Goal: Information Seeking & Learning: Learn about a topic

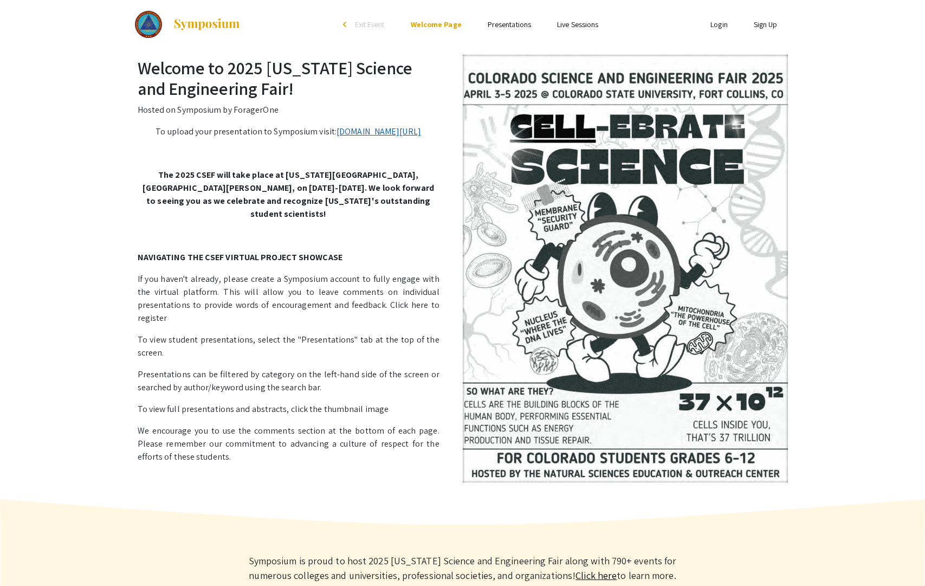
click at [337, 137] on link "[DOMAIN_NAME][URL]" at bounding box center [379, 131] width 85 height 11
click at [502, 28] on link "Presentations" at bounding box center [509, 25] width 43 height 10
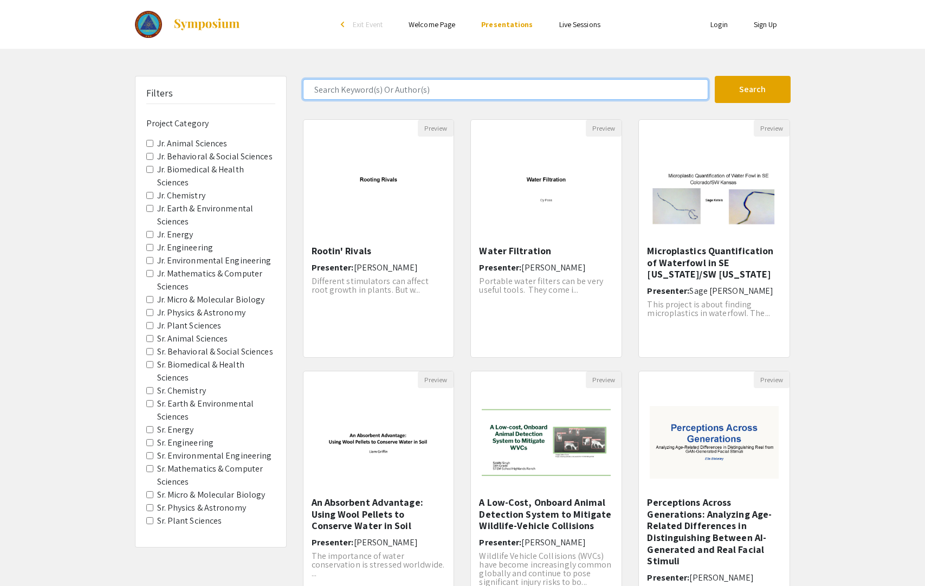
click at [414, 87] on input "Search Keyword(s) Or Author(s)" at bounding box center [505, 89] width 405 height 21
type input "wolf"
click at [715, 76] on button "Search" at bounding box center [753, 89] width 76 height 27
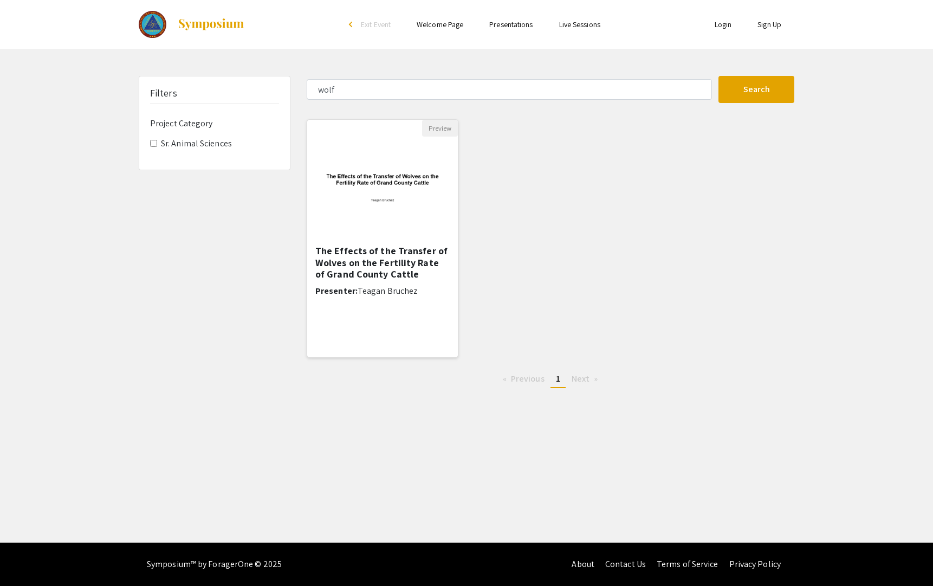
click at [381, 252] on h5 "The Effects of the Transfer of Wolves on the Fertility Rate of Grand County Cat…" at bounding box center [382, 262] width 134 height 35
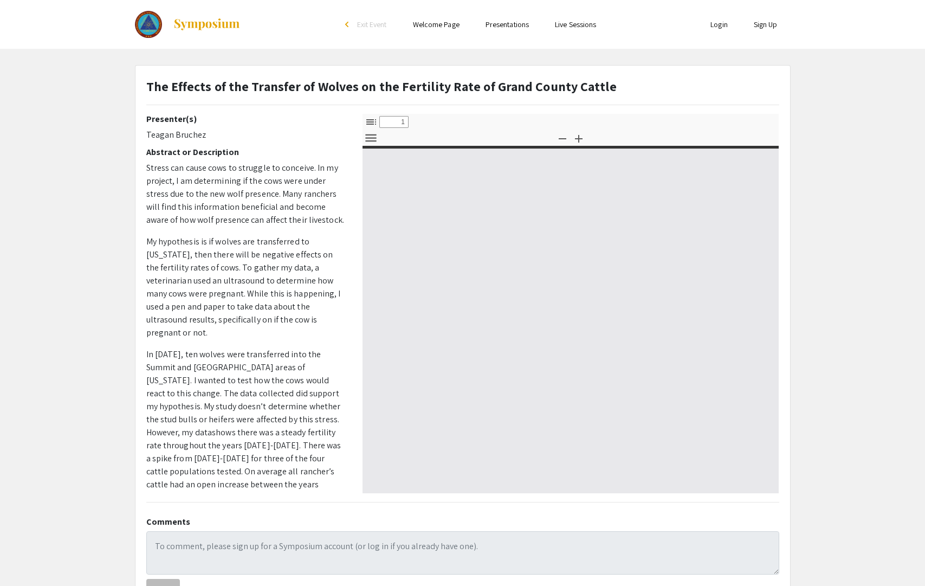
select select "custom"
type input "0"
select select "custom"
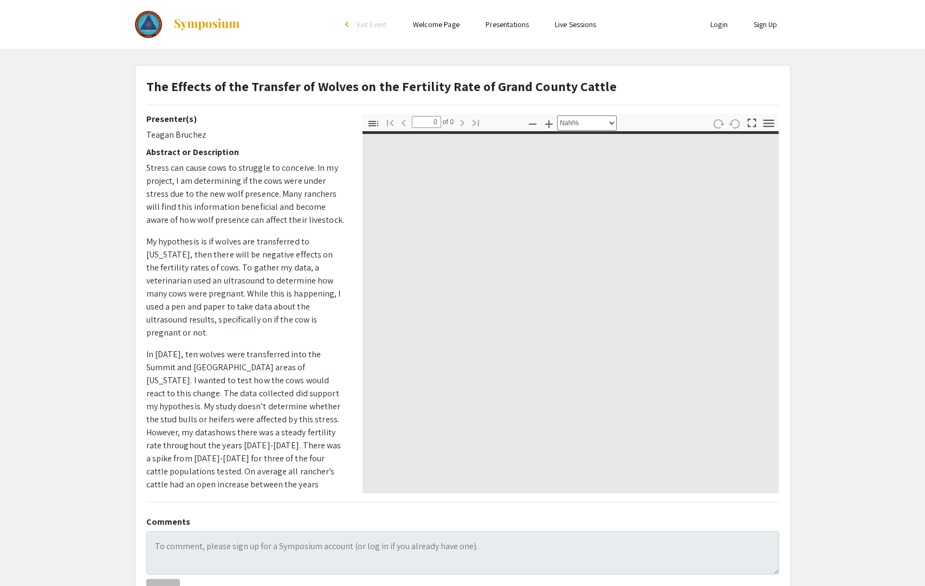
type input "1"
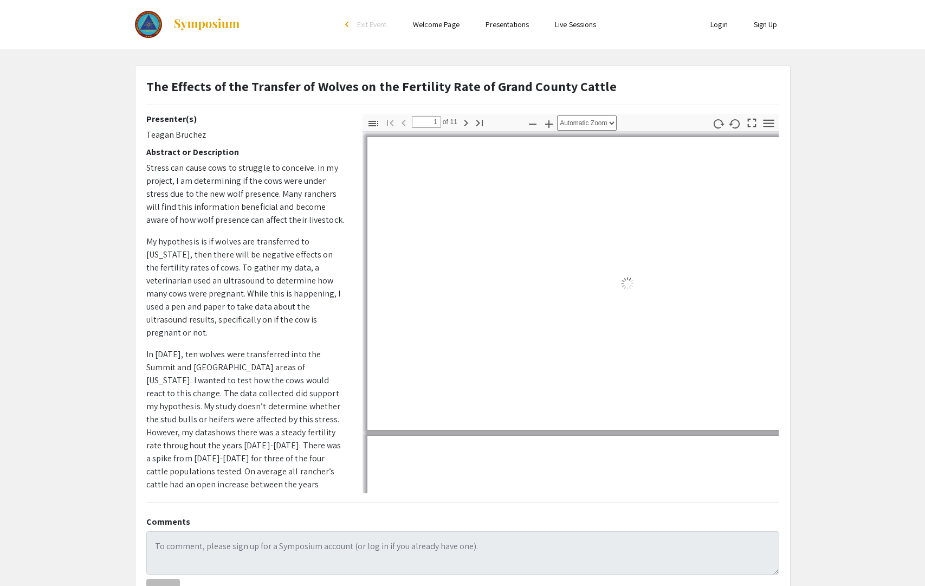
select select "auto"
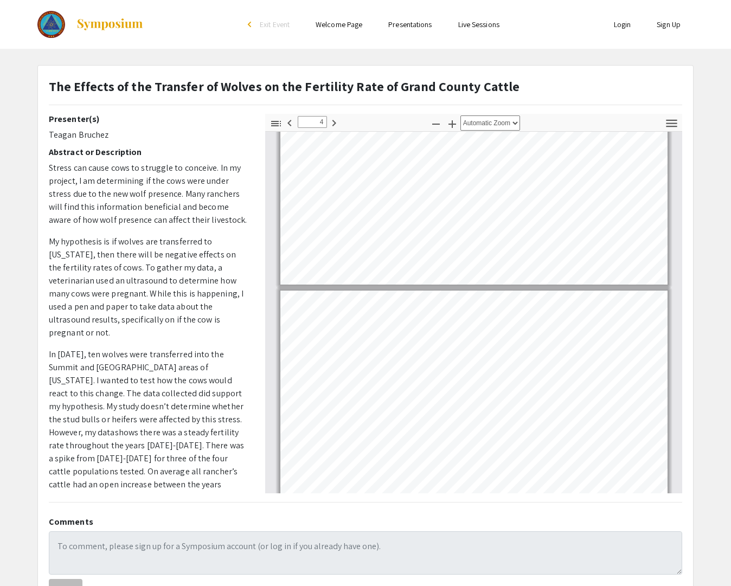
scroll to position [533, 0]
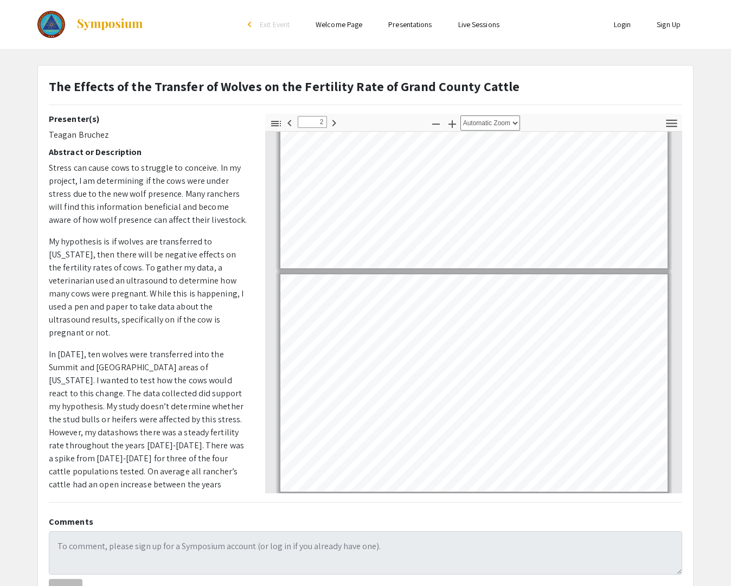
type input "1"
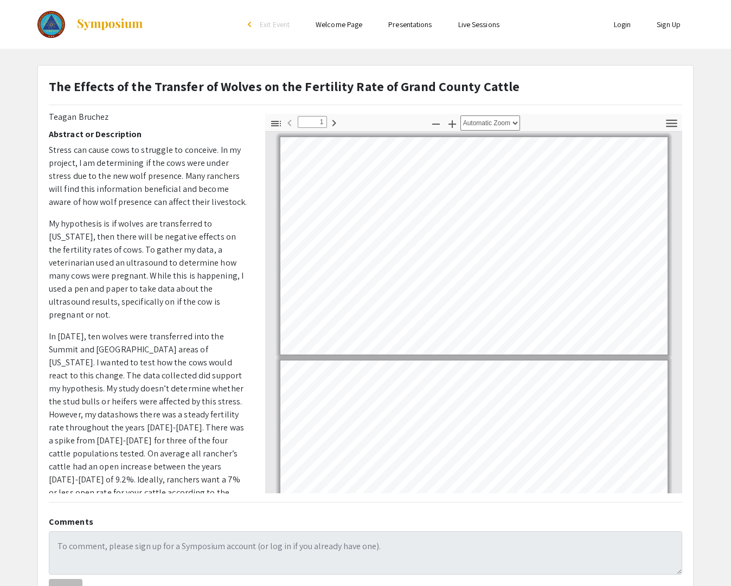
scroll to position [16, 0]
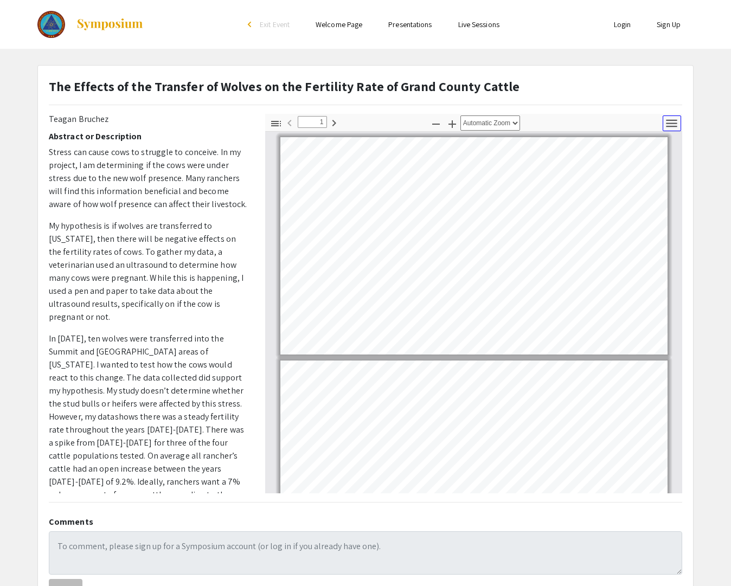
click at [667, 121] on icon "button" at bounding box center [671, 123] width 15 height 15
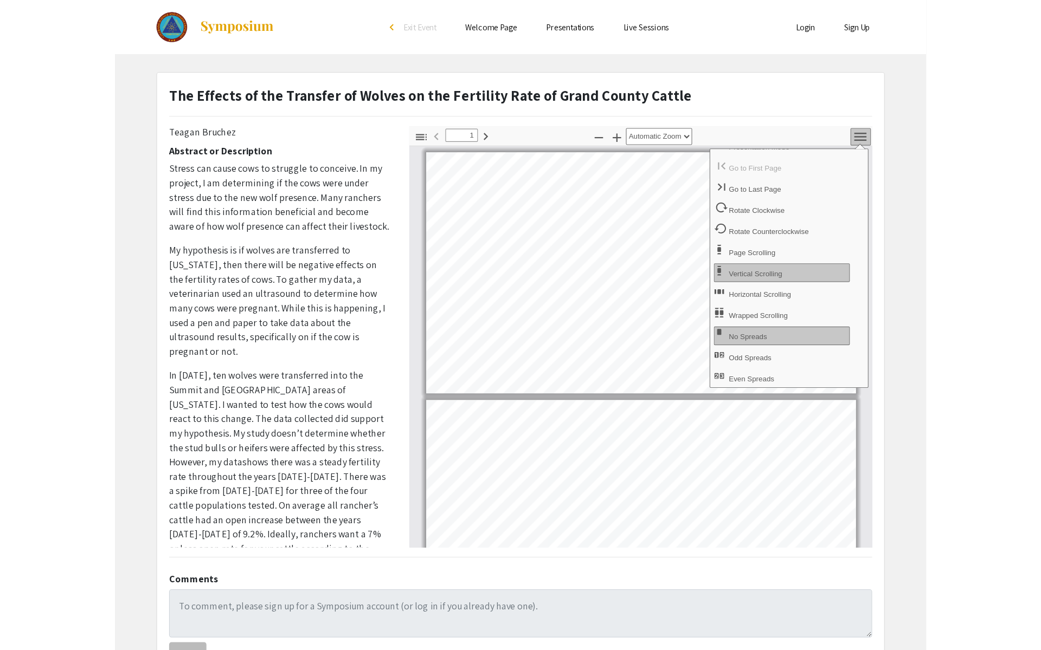
scroll to position [0, 0]
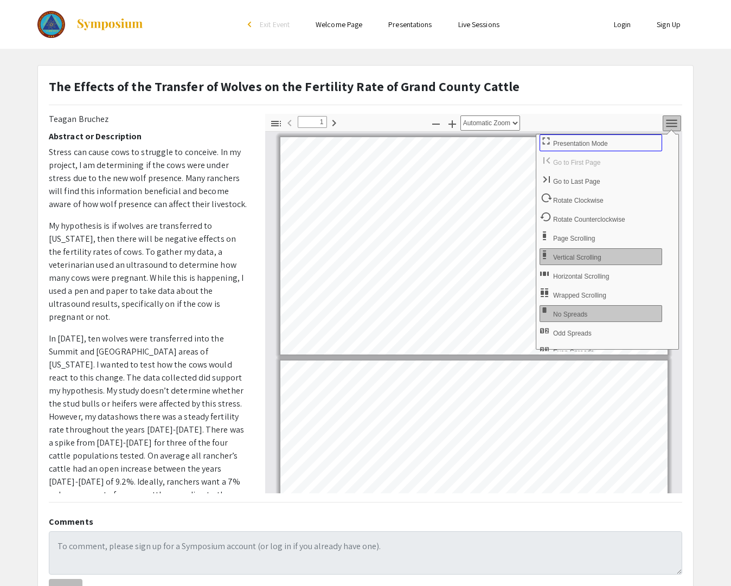
click at [569, 143] on span "Presentation Mode" at bounding box center [581, 144] width 57 height 8
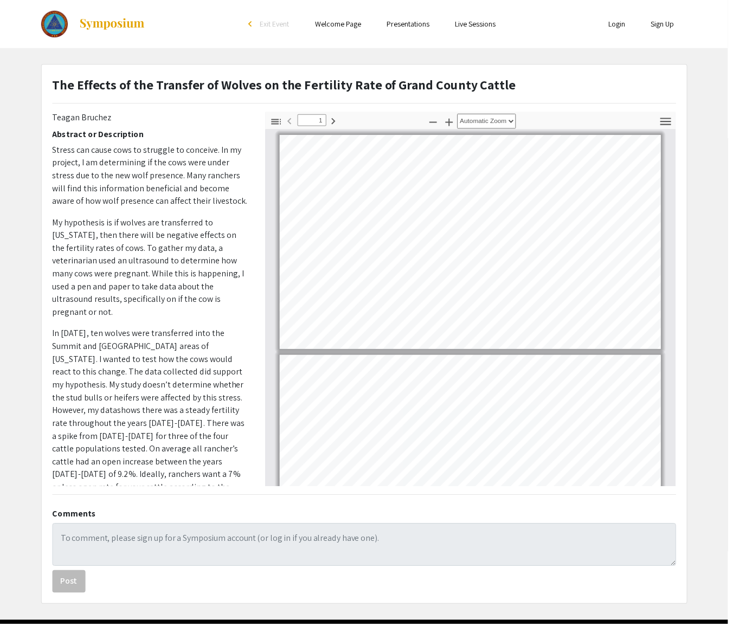
select select "page-fit"
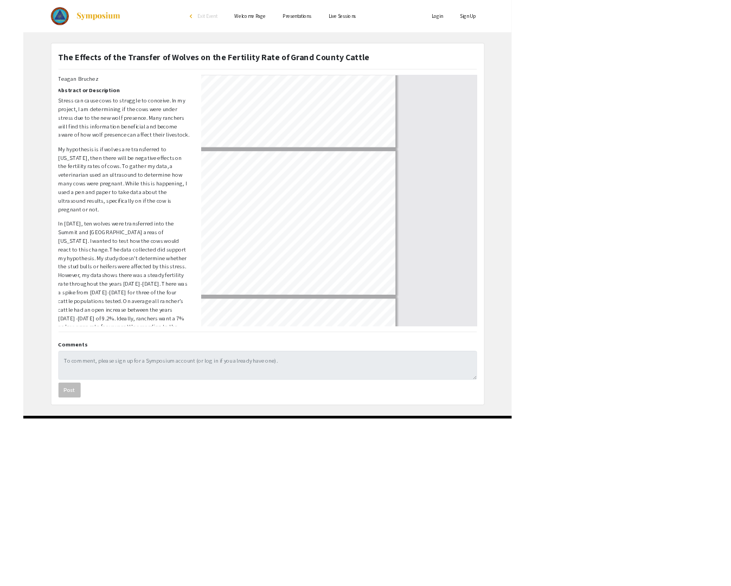
scroll to position [650, 0]
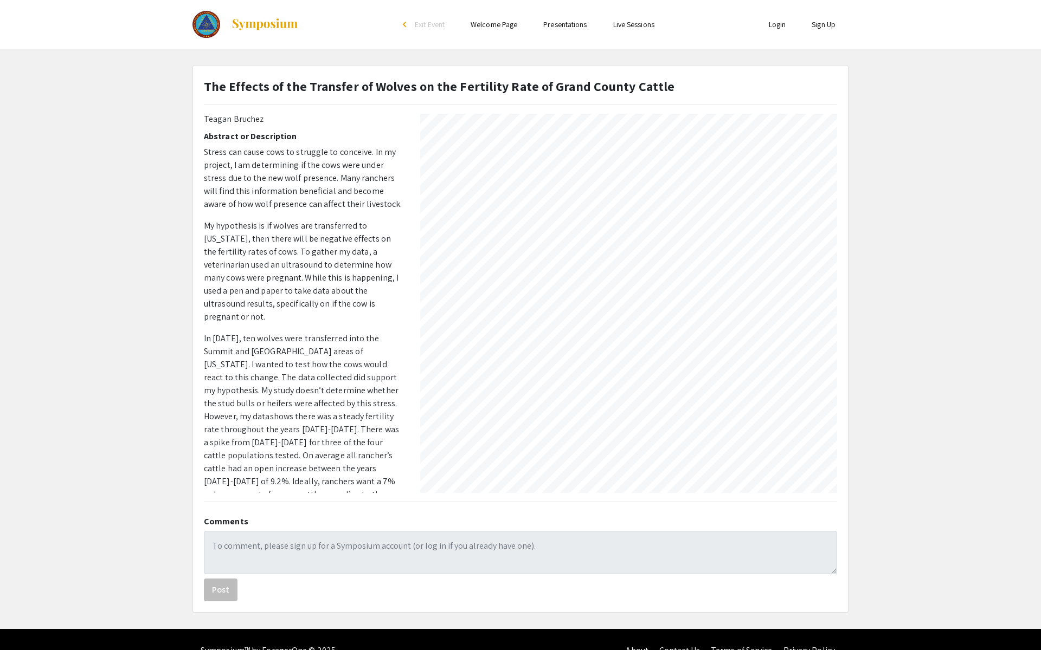
type input "11"
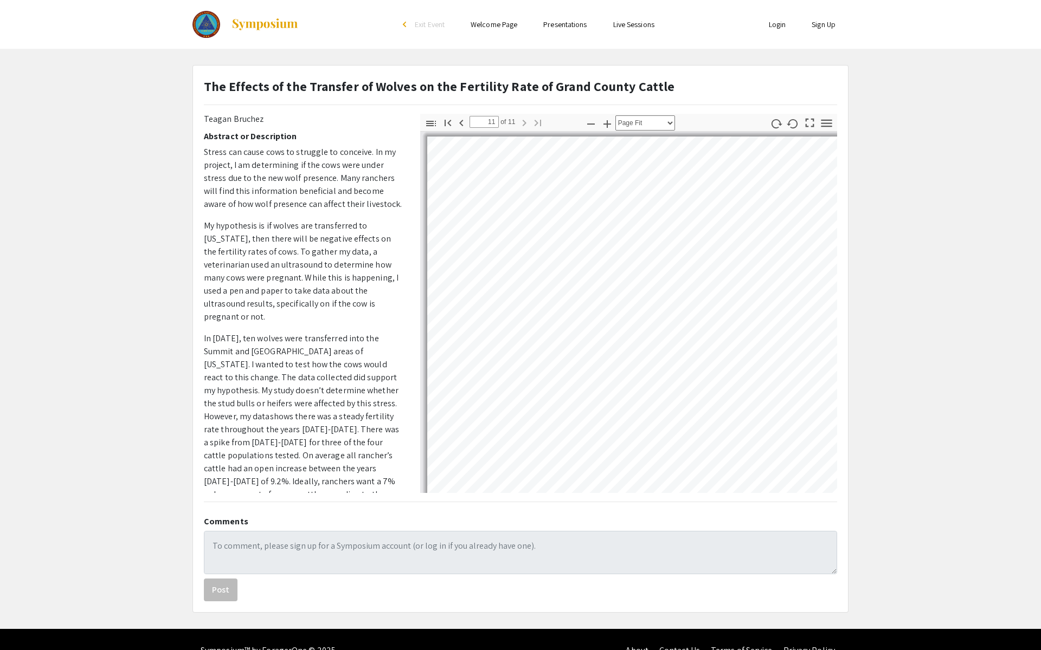
select select "auto"
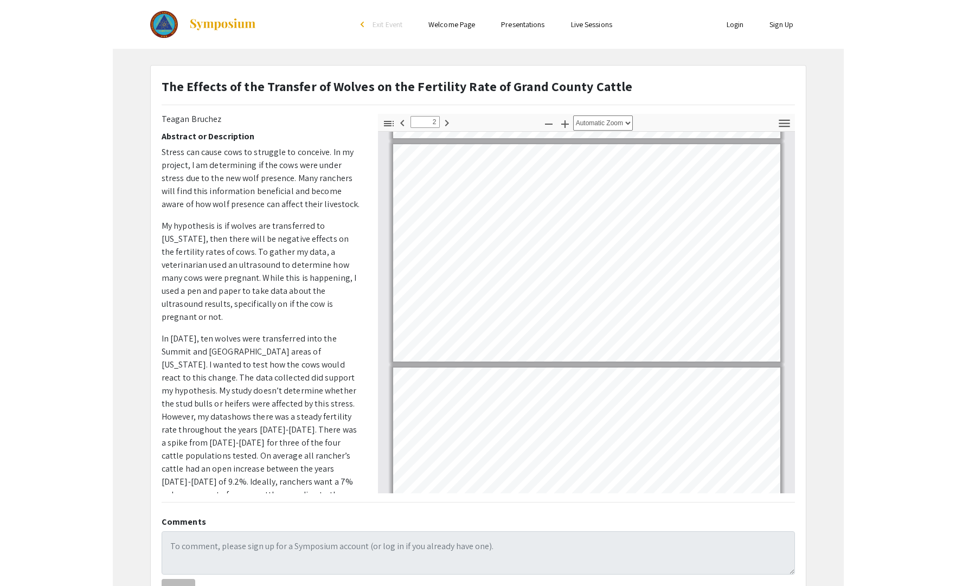
scroll to position [0, 0]
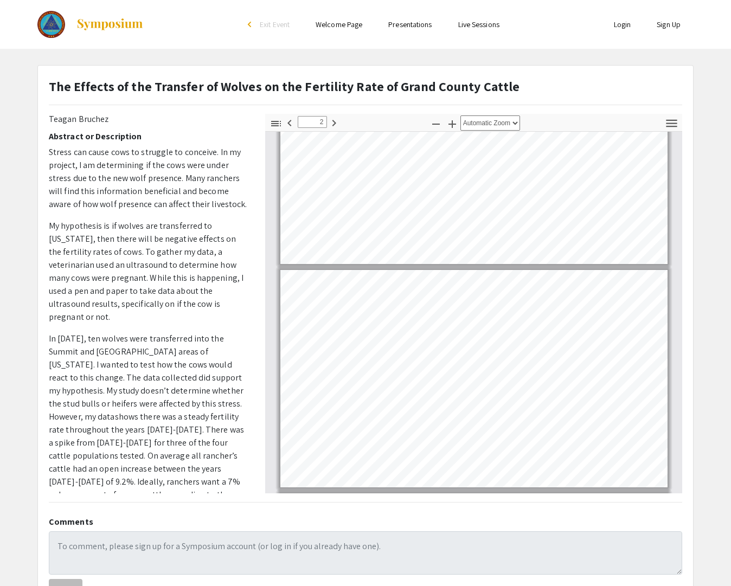
type input "1"
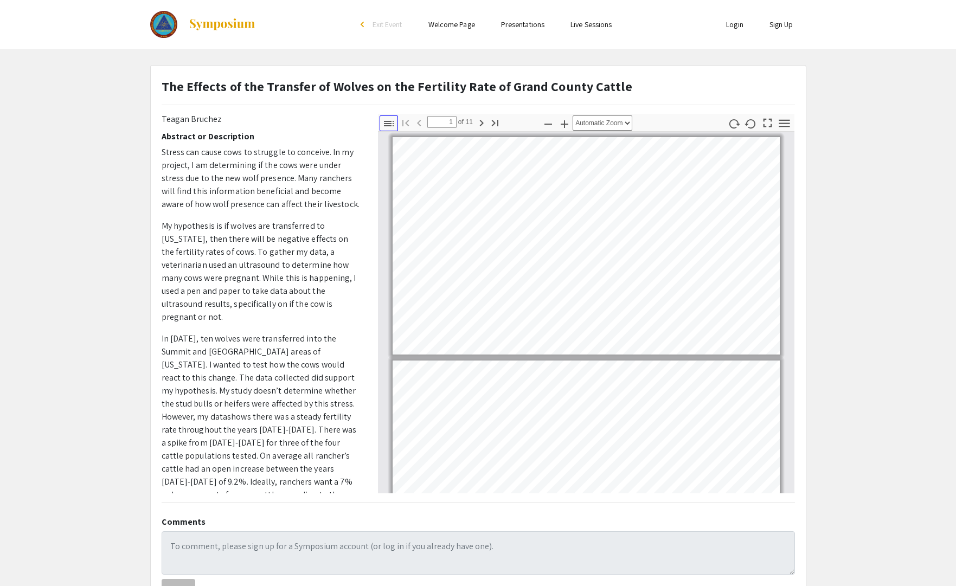
click at [392, 123] on icon "button" at bounding box center [388, 123] width 13 height 13
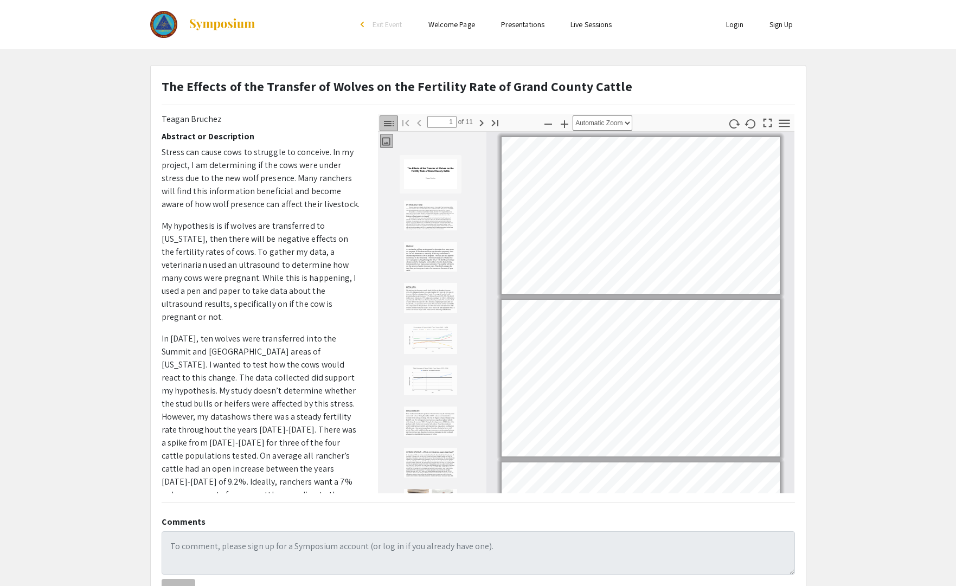
scroll to position [2, 0]
click at [392, 123] on icon "button" at bounding box center [388, 123] width 13 height 13
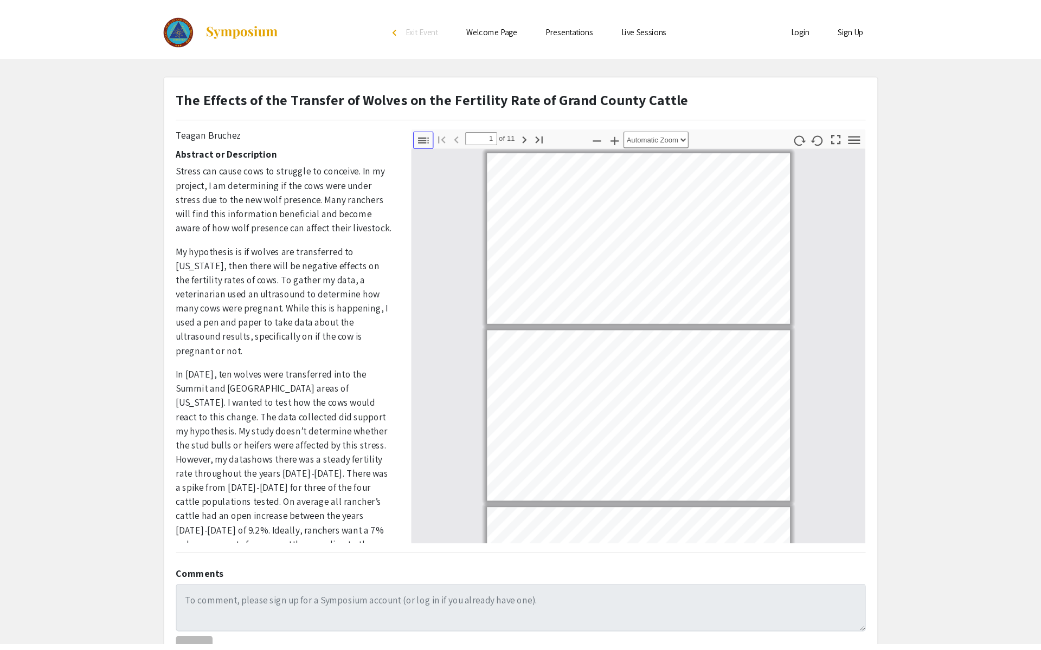
scroll to position [0, 0]
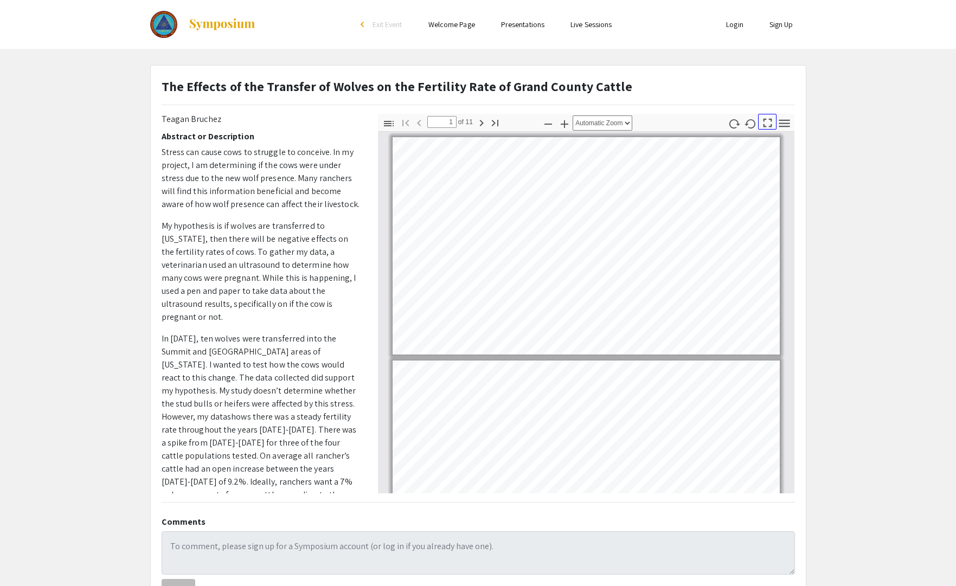
click at [763, 123] on icon "button" at bounding box center [767, 122] width 15 height 15
select select "page-fit"
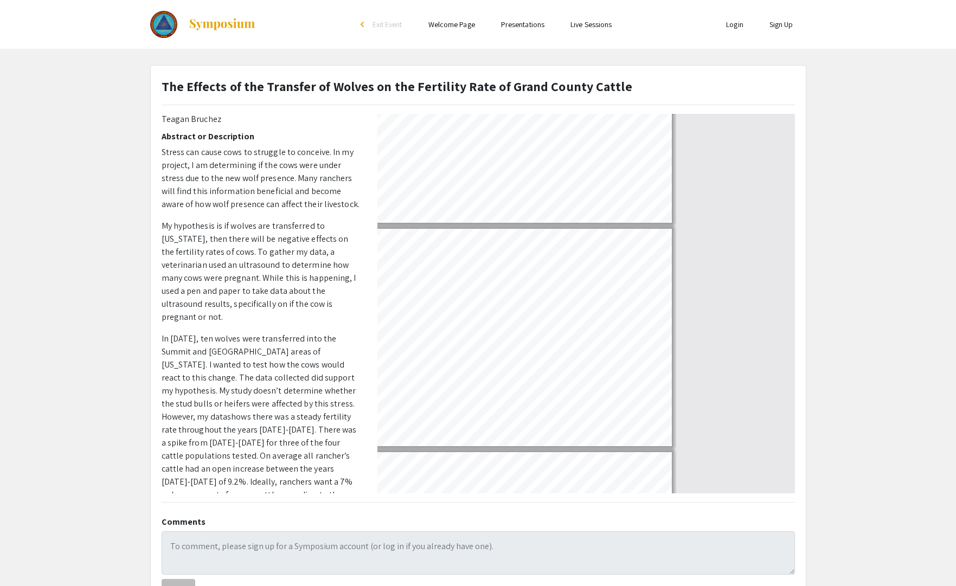
scroll to position [650, 0]
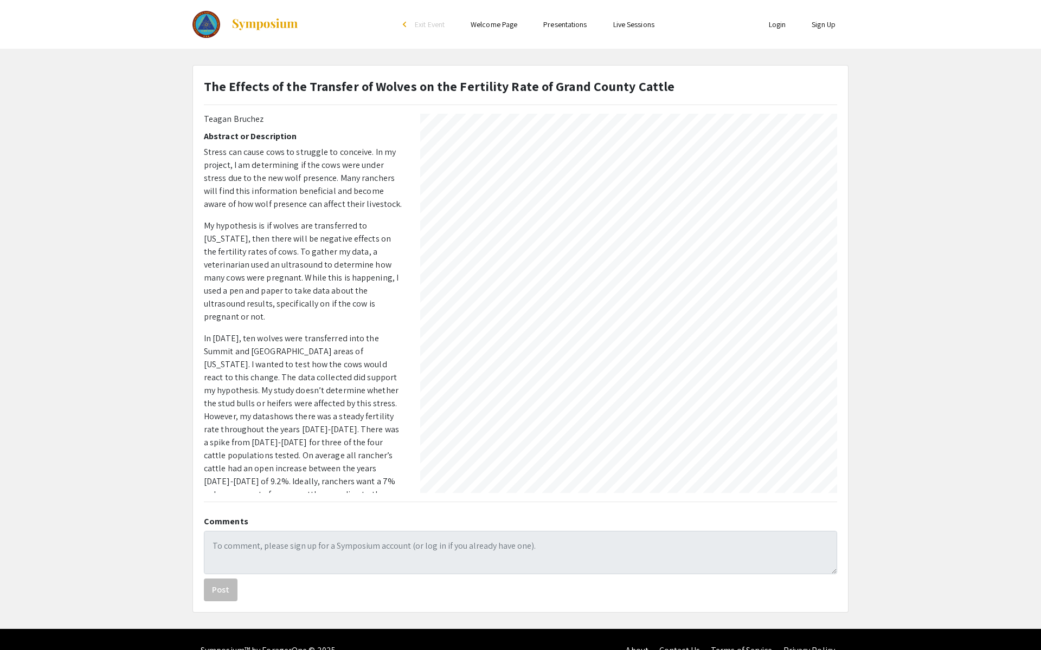
type input "1"
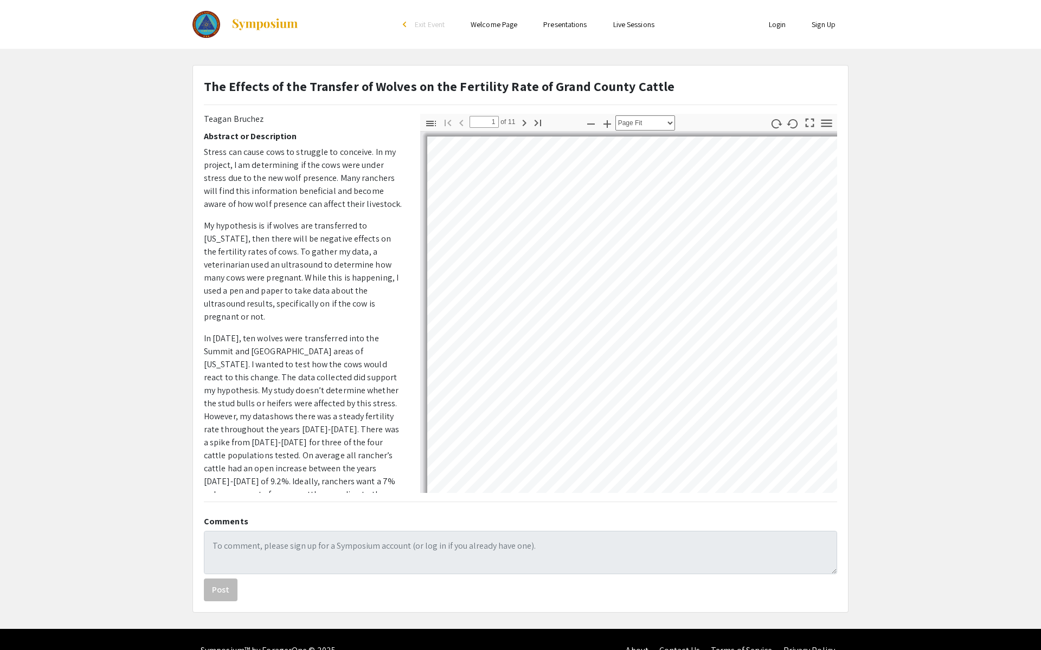
select select "auto"
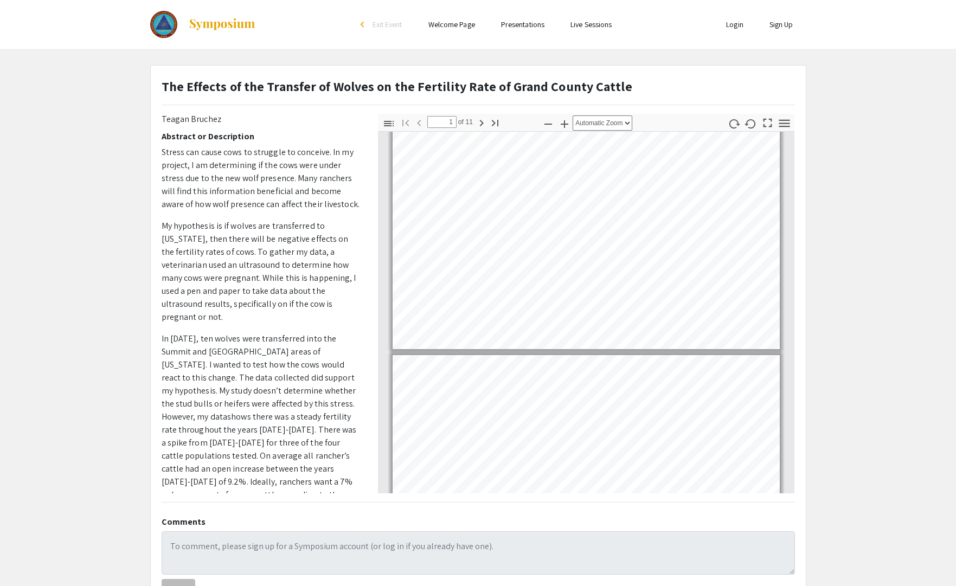
scroll to position [0, 0]
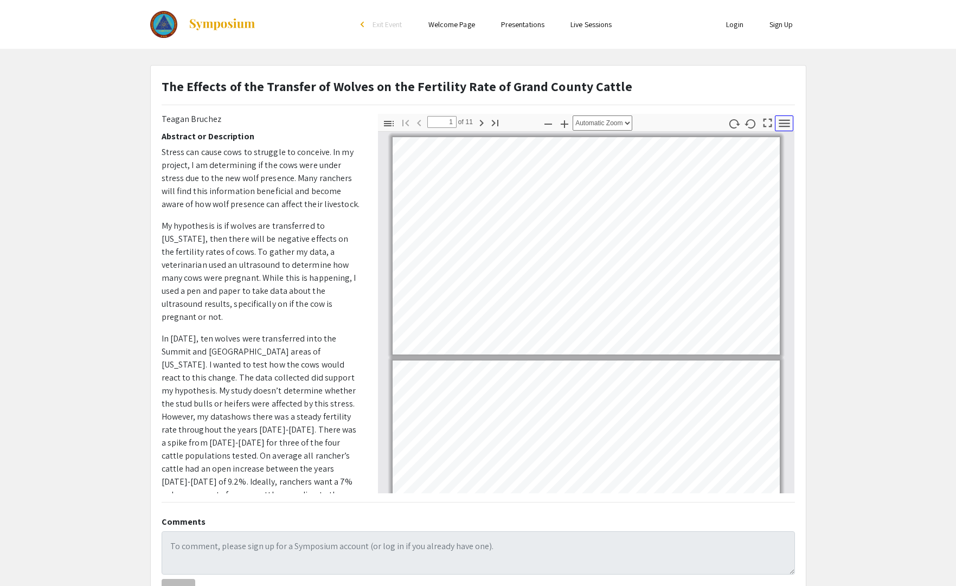
click at [781, 124] on icon "button" at bounding box center [784, 123] width 15 height 15
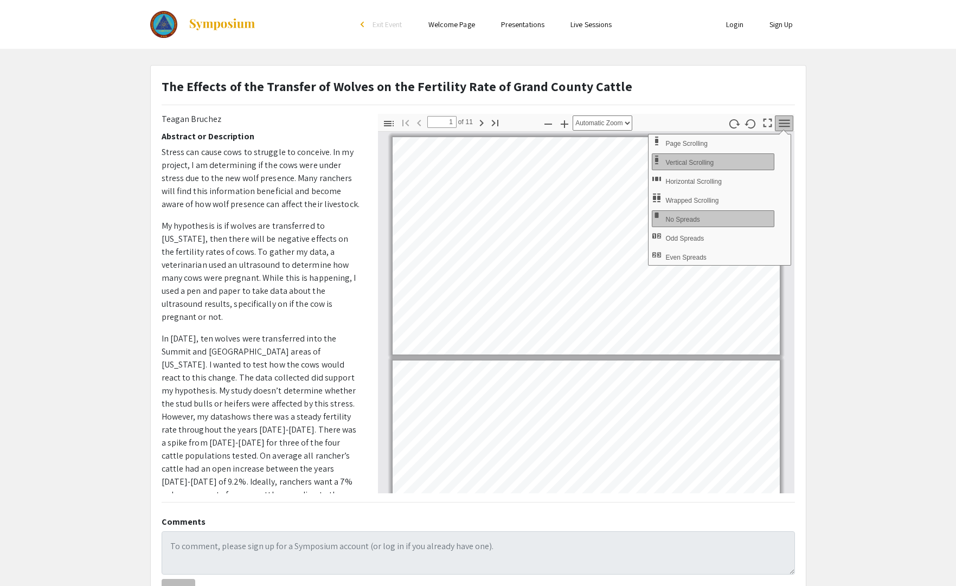
click at [781, 124] on icon "button" at bounding box center [784, 123] width 15 height 15
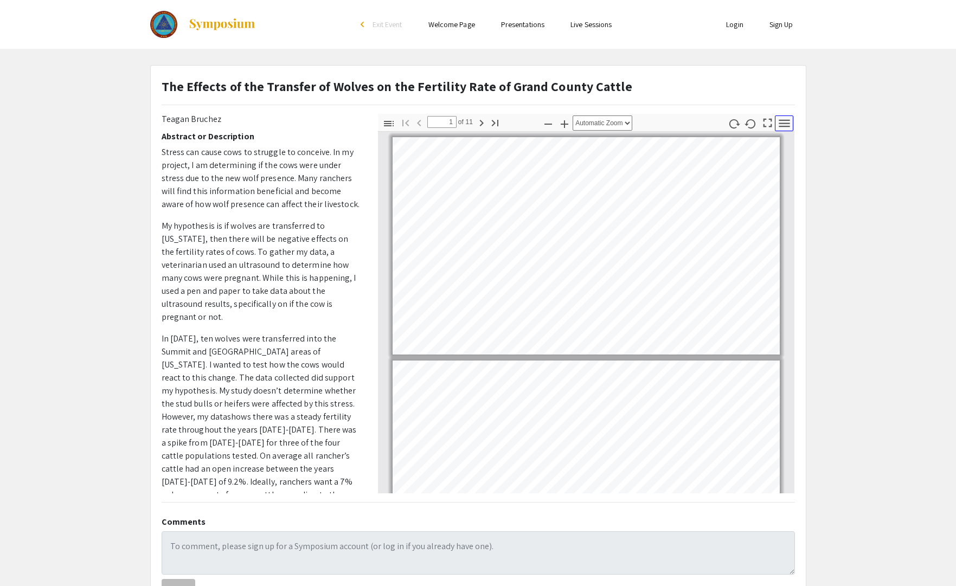
drag, startPoint x: 387, startPoint y: 135, endPoint x: 773, endPoint y: 495, distance: 528.1
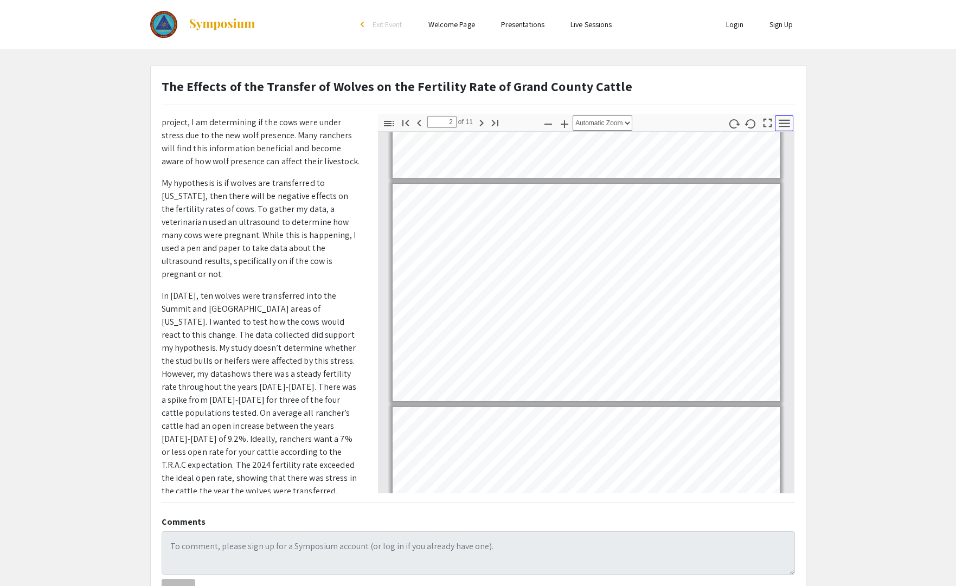
type input "1"
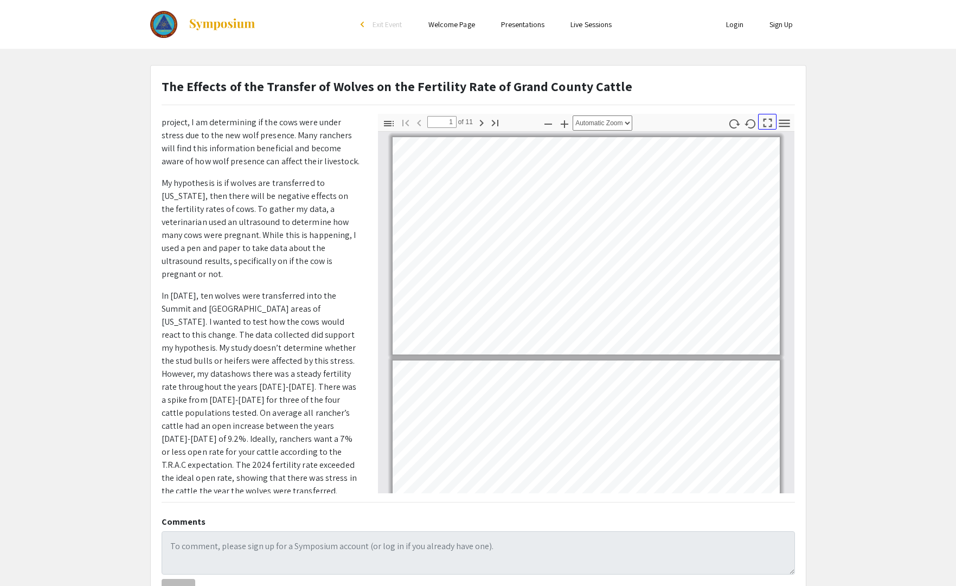
click at [767, 124] on icon "button" at bounding box center [767, 122] width 15 height 15
select select "page-fit"
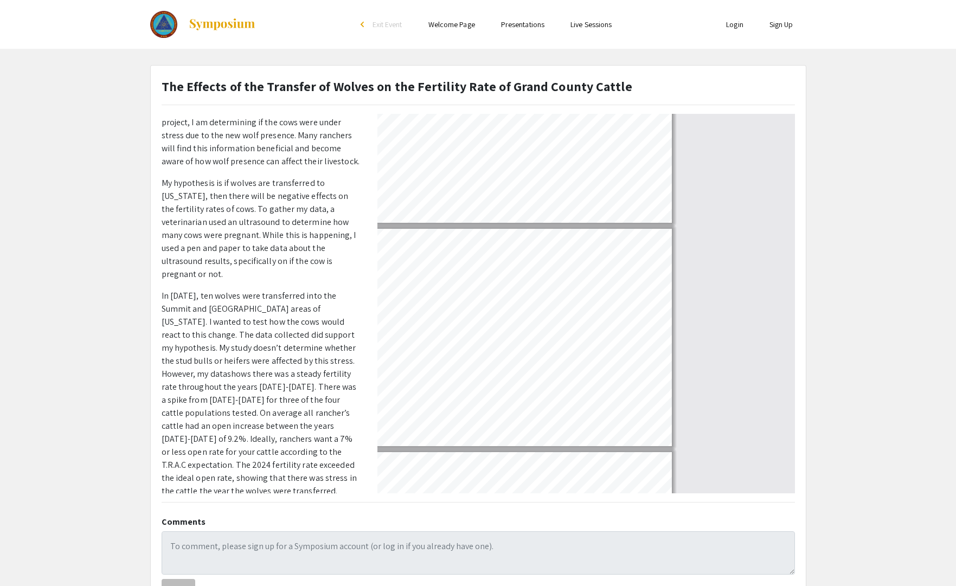
scroll to position [650, 0]
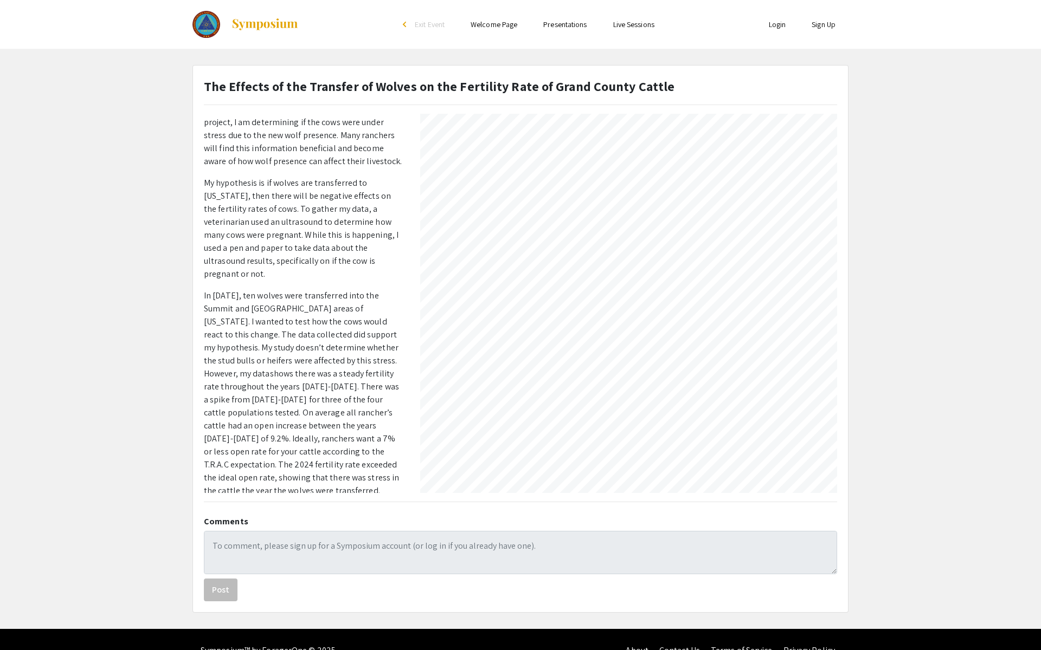
type input "11"
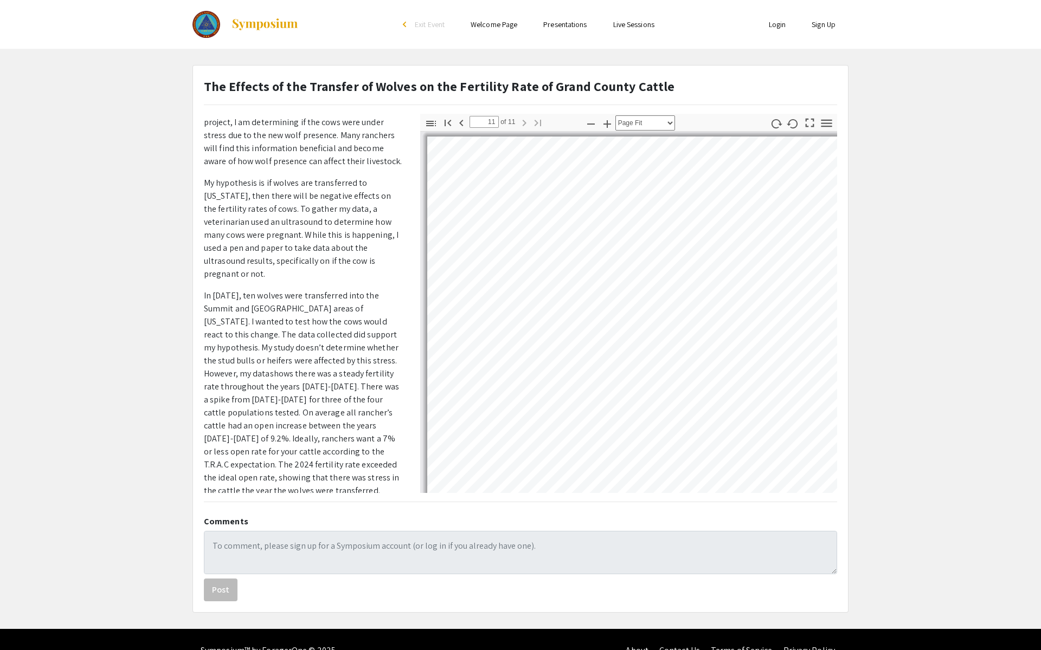
select select "auto"
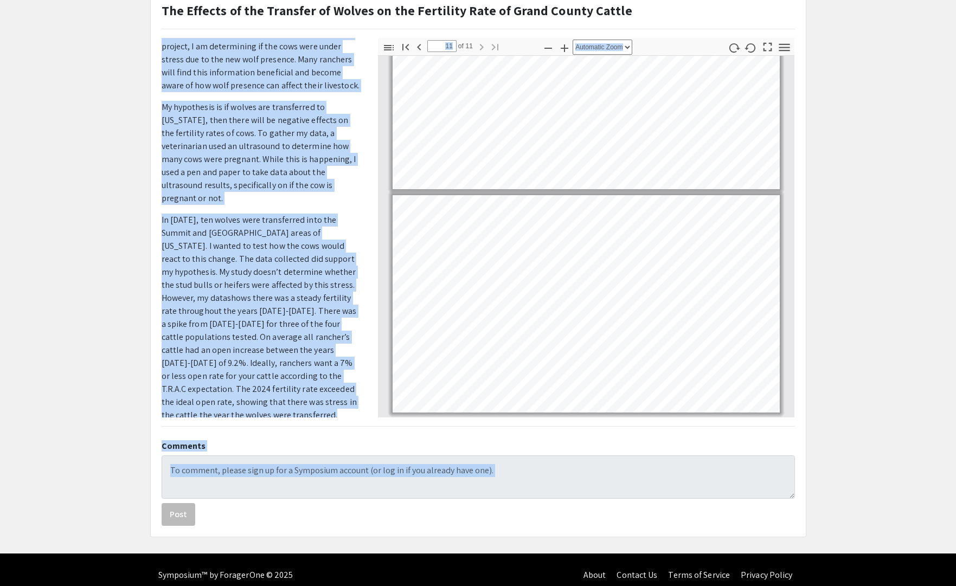
scroll to position [87, 0]
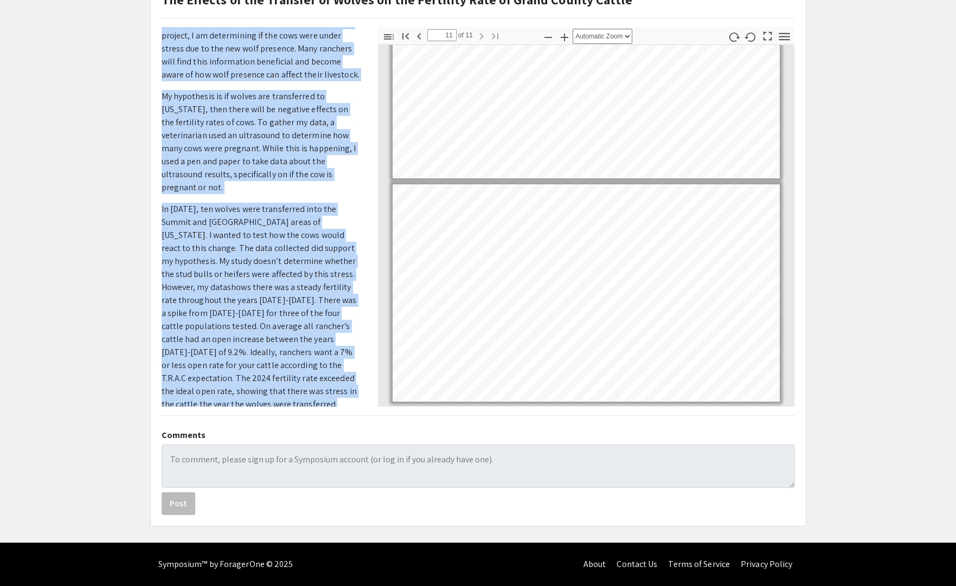
drag, startPoint x: 163, startPoint y: 118, endPoint x: 284, endPoint y: 390, distance: 298.0
click at [284, 390] on div "Presenter(s) Teagan Bruchez Abstract or Description Stress can cause cows to st…" at bounding box center [262, 216] width 200 height 379
copy div "Presenter(s) Teagan Bruchez Abstract or Description Stress can cause cows to st…"
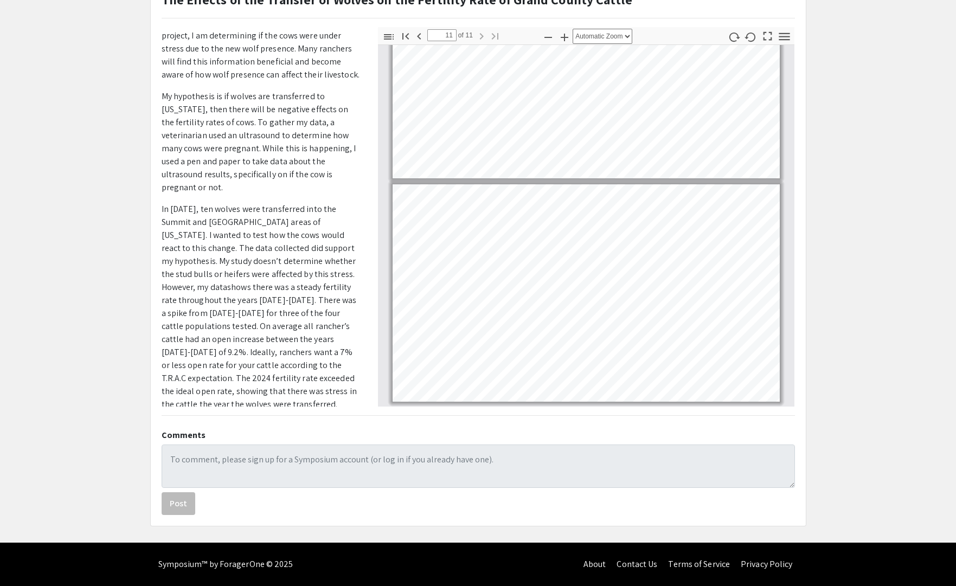
click at [85, 57] on app-presentation "The Effects of the Transfer of Wolves on the Fertility Rate of Grand County Cat…" at bounding box center [478, 252] width 956 height 548
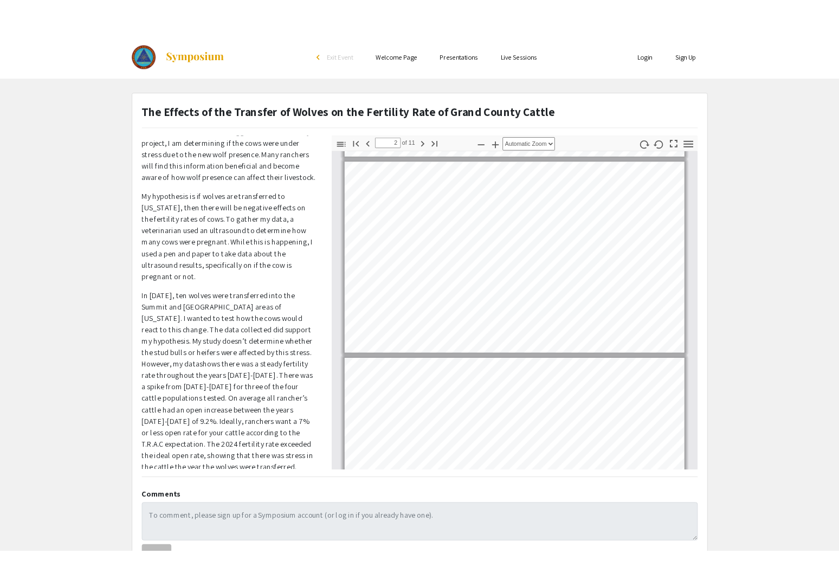
scroll to position [0, 0]
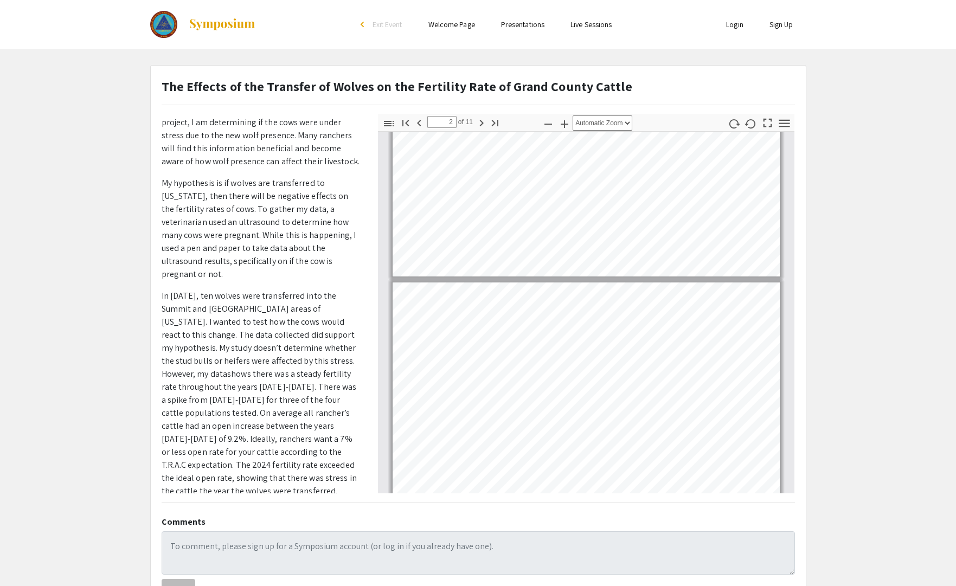
type input "1"
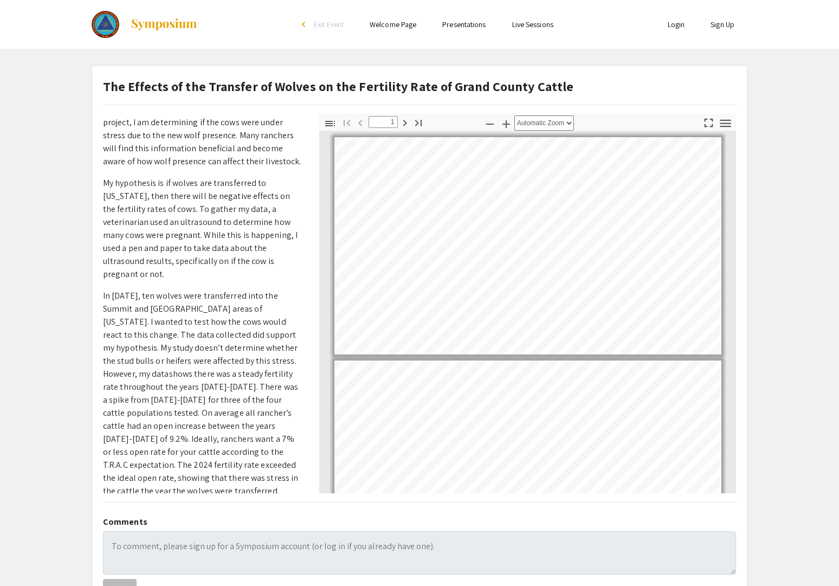
click at [162, 249] on span "My hypothesis is if wolves are transferred to Colorado, then there will be nega…" at bounding box center [200, 228] width 195 height 102
